Goal: Obtain resource: Download file/media

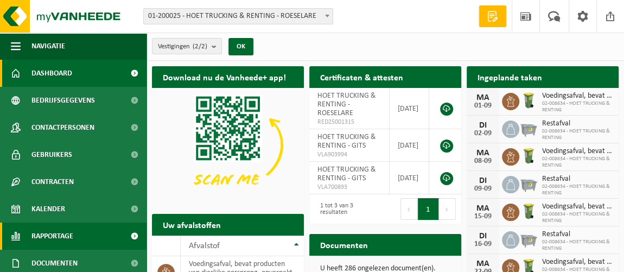
click at [64, 232] on span "Rapportage" at bounding box center [52, 235] width 42 height 27
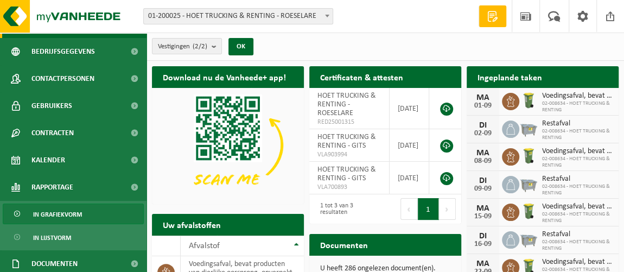
scroll to position [98, 0]
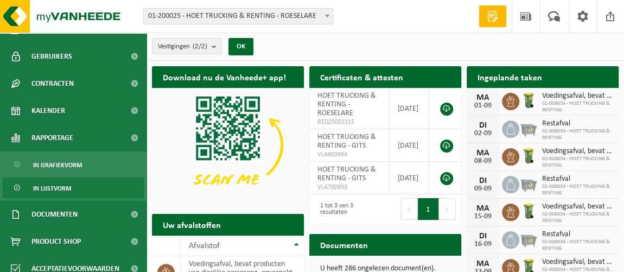
click at [60, 188] on span "In lijstvorm" at bounding box center [52, 188] width 38 height 21
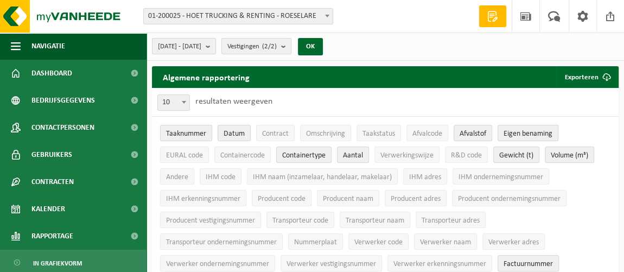
click at [194, 48] on span "2025-04-01 - 2025-09-01" at bounding box center [179, 47] width 43 height 16
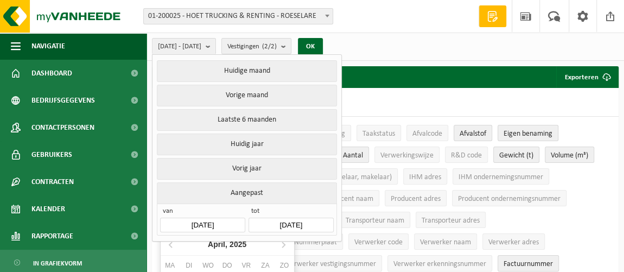
click at [225, 218] on input "2025-04-01" at bounding box center [202, 225] width 85 height 15
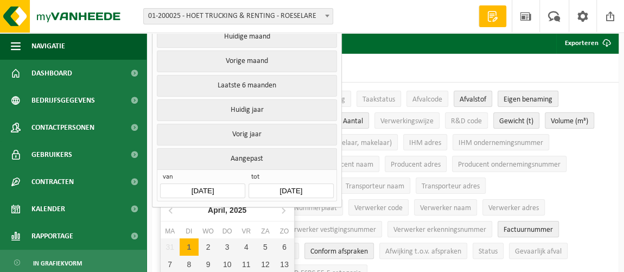
scroll to position [49, 0]
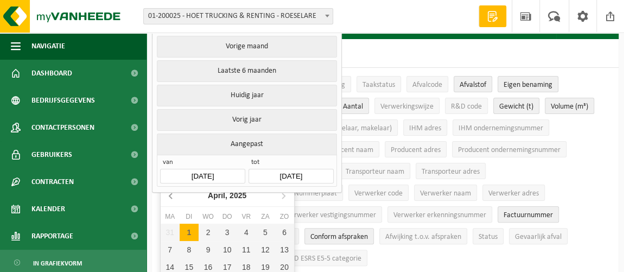
click at [169, 194] on icon at bounding box center [170, 195] width 3 height 5
click at [205, 231] on div "1" at bounding box center [208, 232] width 19 height 17
type input "2025-01-01"
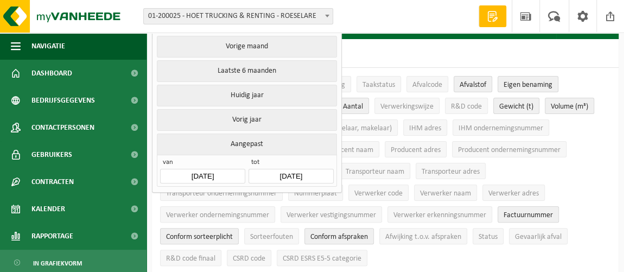
click at [289, 169] on input "2025-09-01" at bounding box center [291, 176] width 85 height 15
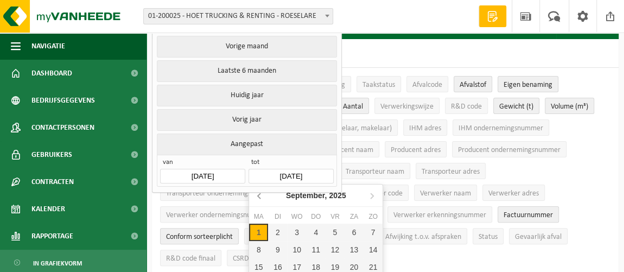
click at [259, 194] on icon at bounding box center [259, 195] width 17 height 17
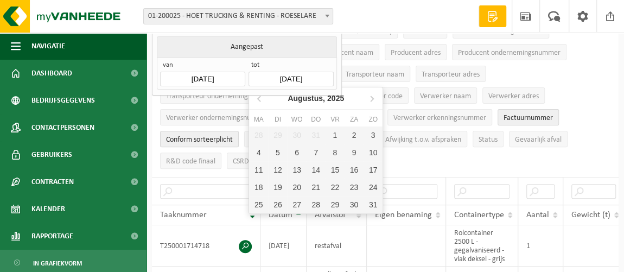
scroll to position [148, 0]
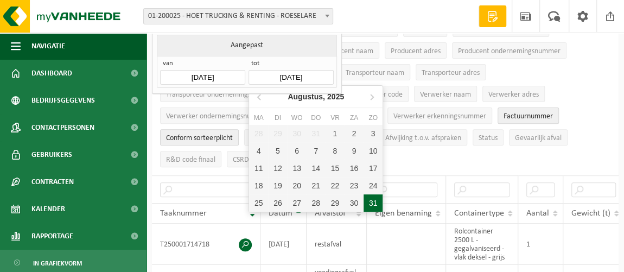
click at [372, 204] on div "31" at bounding box center [373, 202] width 19 height 17
type input "2025-08-31"
type input "2025-01-01"
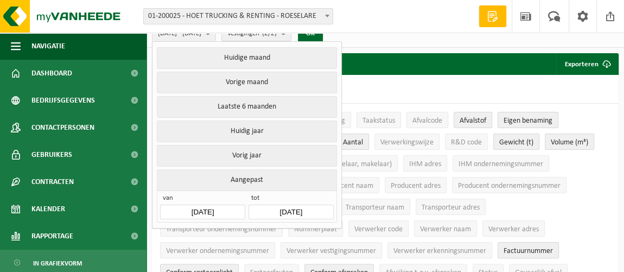
scroll to position [0, 0]
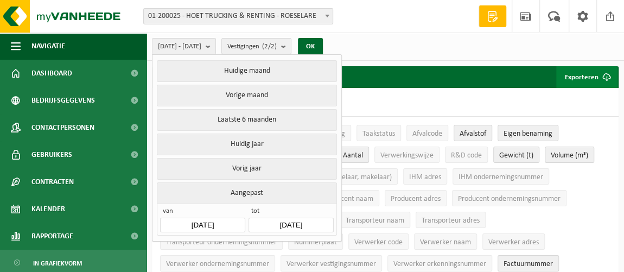
click at [581, 74] on button "Exporteren" at bounding box center [586, 77] width 61 height 22
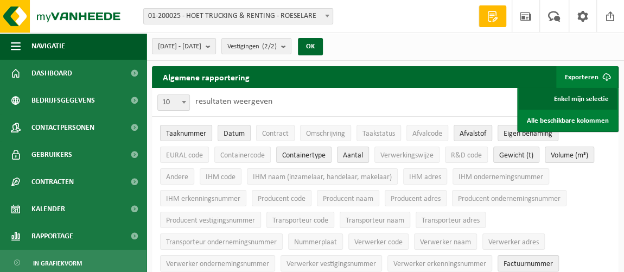
click at [585, 97] on link "Enkel mijn selectie" at bounding box center [568, 99] width 98 height 22
